Goal: Information Seeking & Learning: Learn about a topic

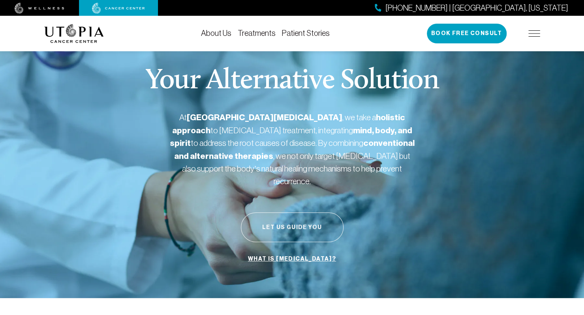
click at [288, 214] on button "Let Us Guide You" at bounding box center [292, 228] width 103 height 30
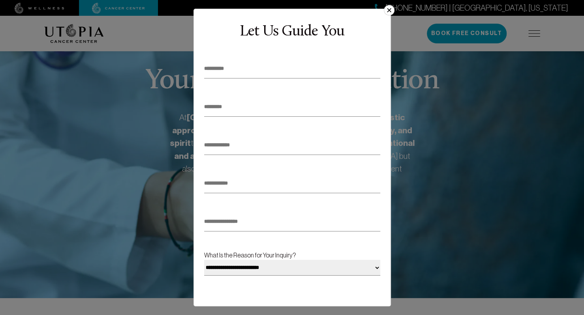
click at [389, 9] on button "×" at bounding box center [389, 10] width 10 height 10
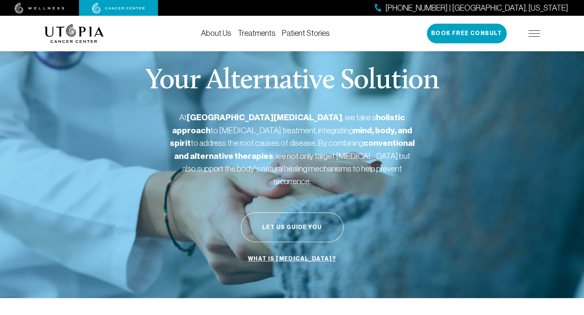
click at [388, 19] on div "About Us Treatments Patient Stories [PHONE_NUMBER] | [GEOGRAPHIC_DATA], [US_STA…" at bounding box center [292, 34] width 496 height 36
click at [215, 31] on link "About Us" at bounding box center [216, 33] width 30 height 9
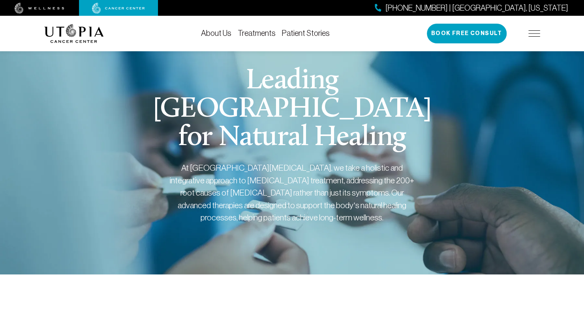
click at [215, 31] on link "About Us" at bounding box center [216, 33] width 30 height 9
click at [584, 272] on section "[GEOGRAPHIC_DATA] for Natural Healing At [GEOGRAPHIC_DATA][MEDICAL_DATA], we ta…" at bounding box center [292, 155] width 584 height 239
